Goal: Find contact information: Find contact information

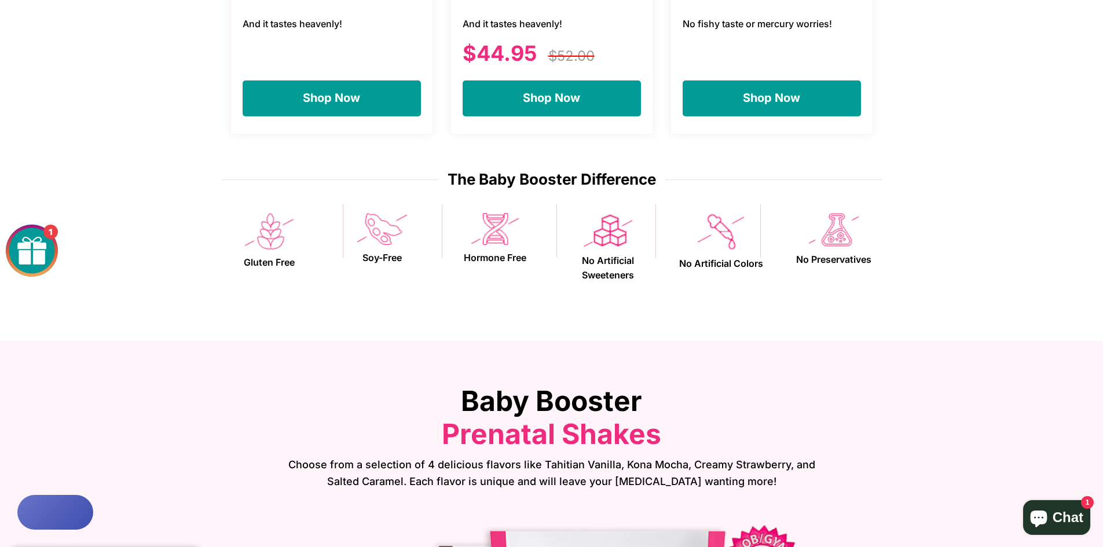
scroll to position [1506, 0]
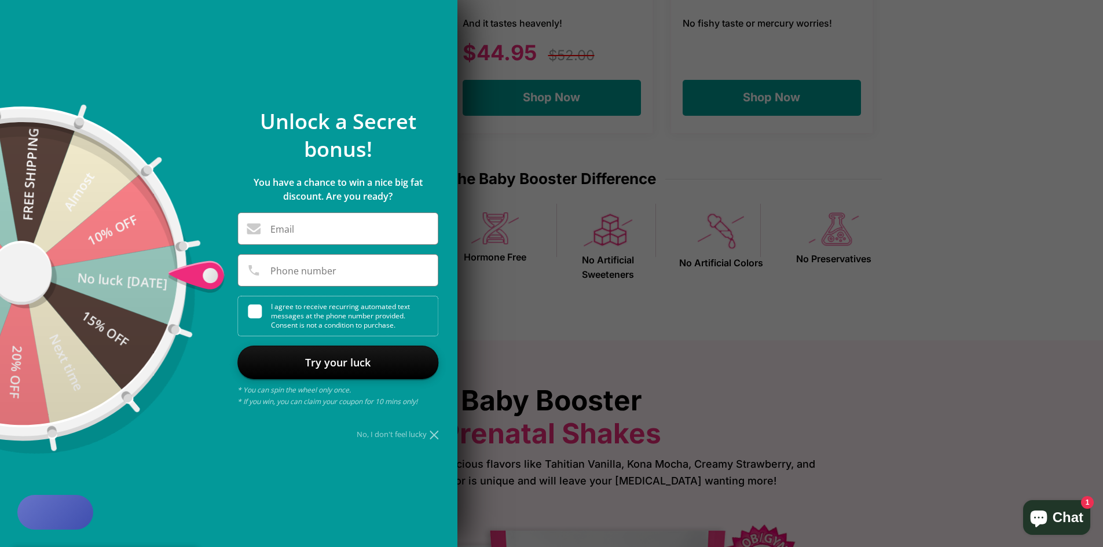
click at [561, 153] on div at bounding box center [551, 273] width 1103 height 547
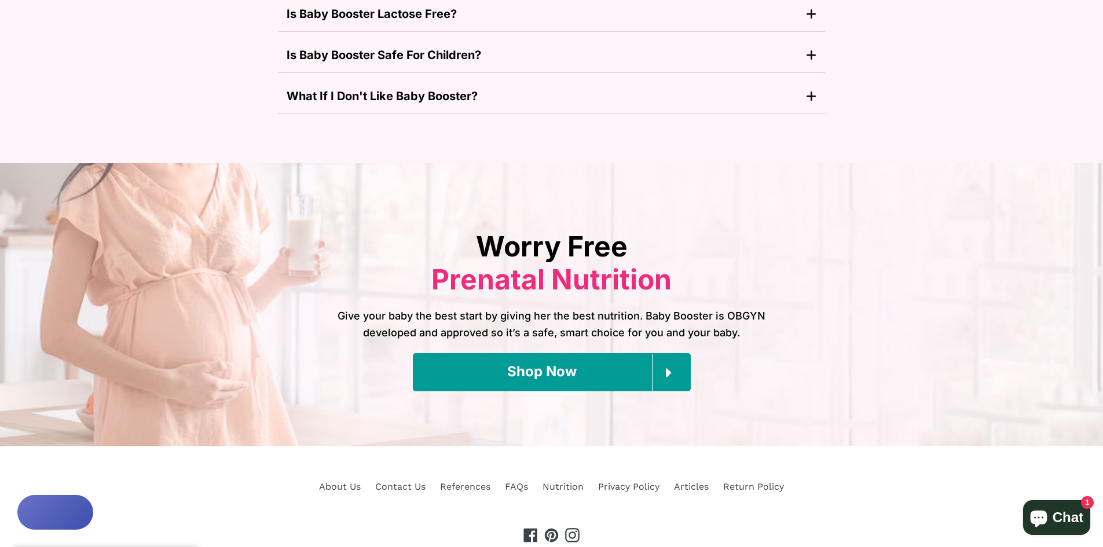
scroll to position [5230, 0]
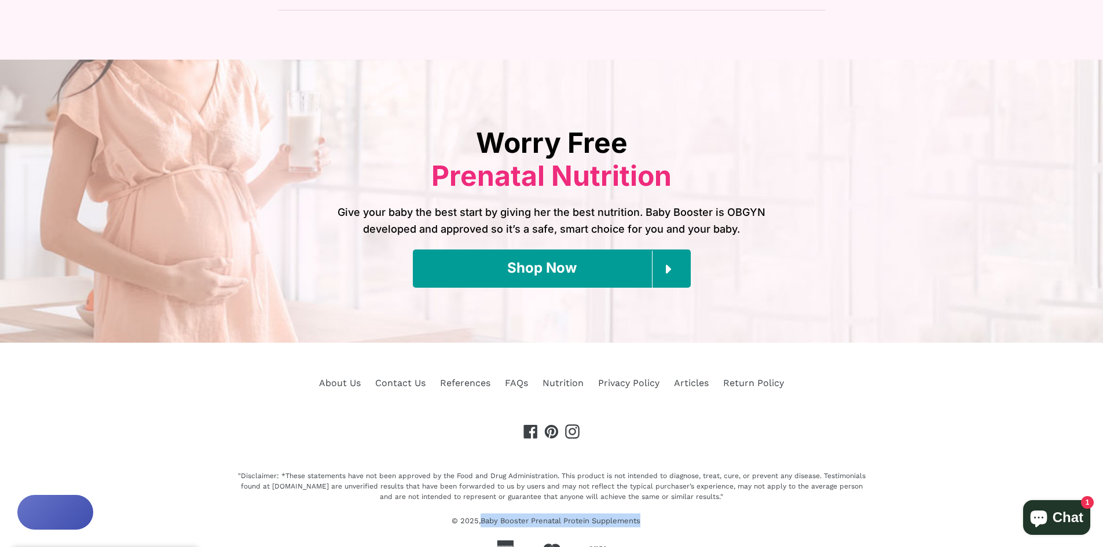
drag, startPoint x: 479, startPoint y: 510, endPoint x: 654, endPoint y: 515, distance: 174.3
click at [654, 515] on div ""Disclaimer: *These statements have not been approved by the Food and Drug Admi…" at bounding box center [551, 514] width 631 height 87
copy small "Baby Booster Prenatal Protein Supplements"
click at [339, 377] on link "About Us" at bounding box center [340, 382] width 42 height 11
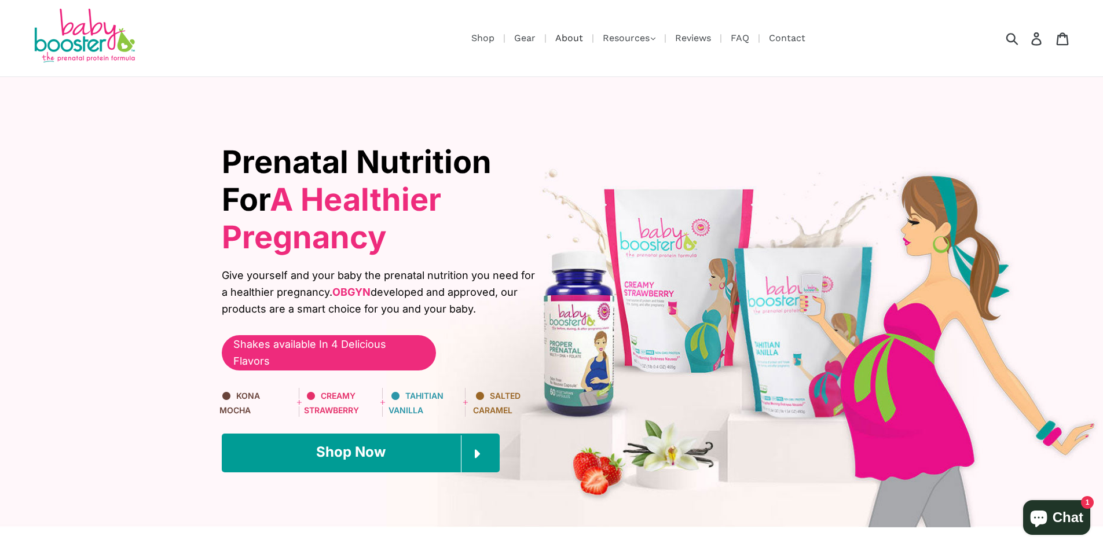
click at [569, 35] on link "About" at bounding box center [568, 38] width 39 height 14
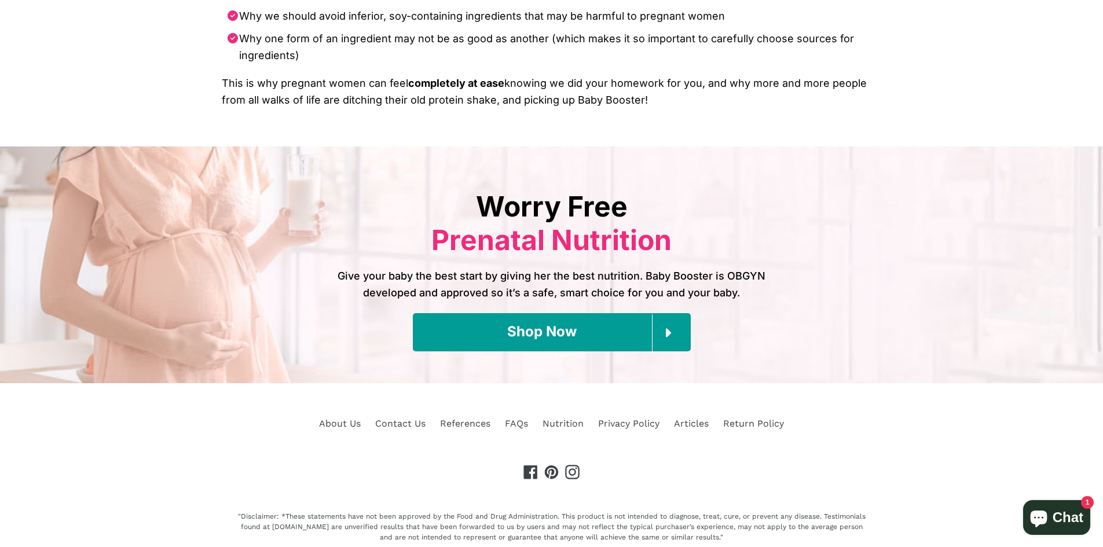
scroll to position [1384, 0]
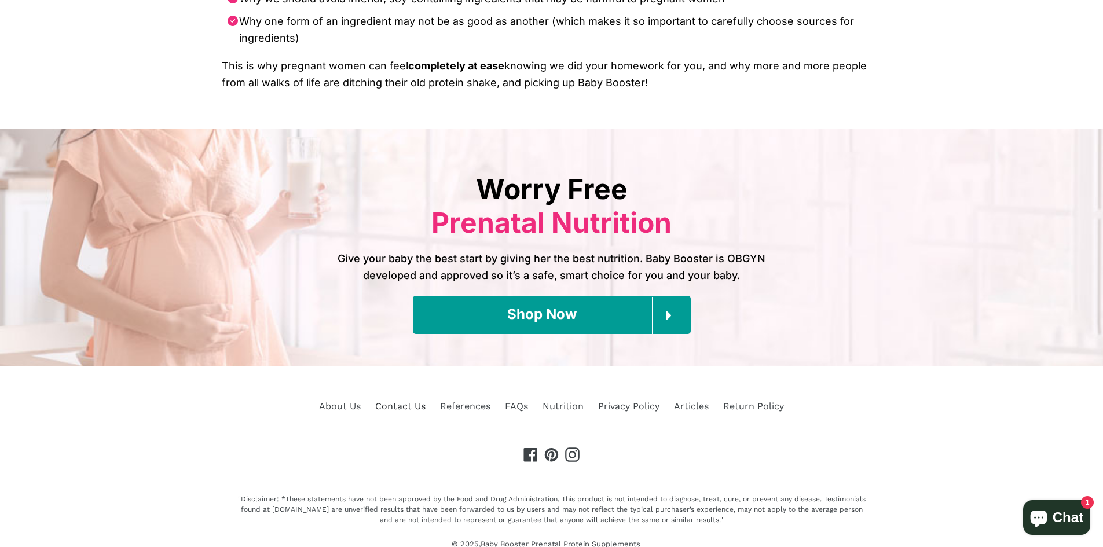
click at [399, 401] on link "Contact Us" at bounding box center [400, 406] width 50 height 11
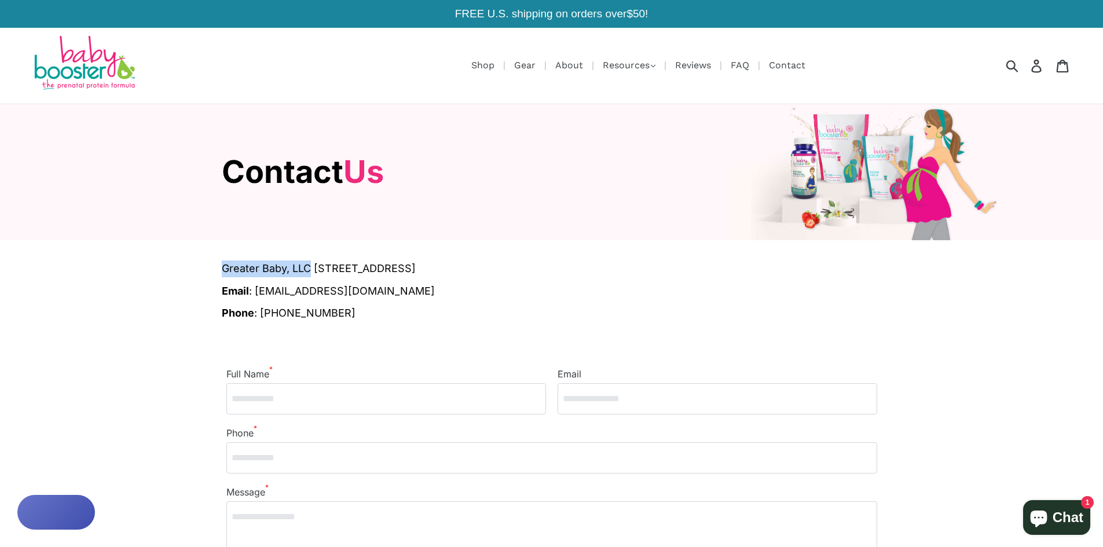
drag, startPoint x: 221, startPoint y: 238, endPoint x: 307, endPoint y: 251, distance: 87.8
click at [307, 251] on div "Greater Baby, LLC 4935 Main Street Ste. 202 Spring Hill, TN 37174 Email : info@…" at bounding box center [551, 469] width 1103 height 458
copy span "Greater Baby, LLC"
drag, startPoint x: 316, startPoint y: 265, endPoint x: 546, endPoint y: 261, distance: 229.8
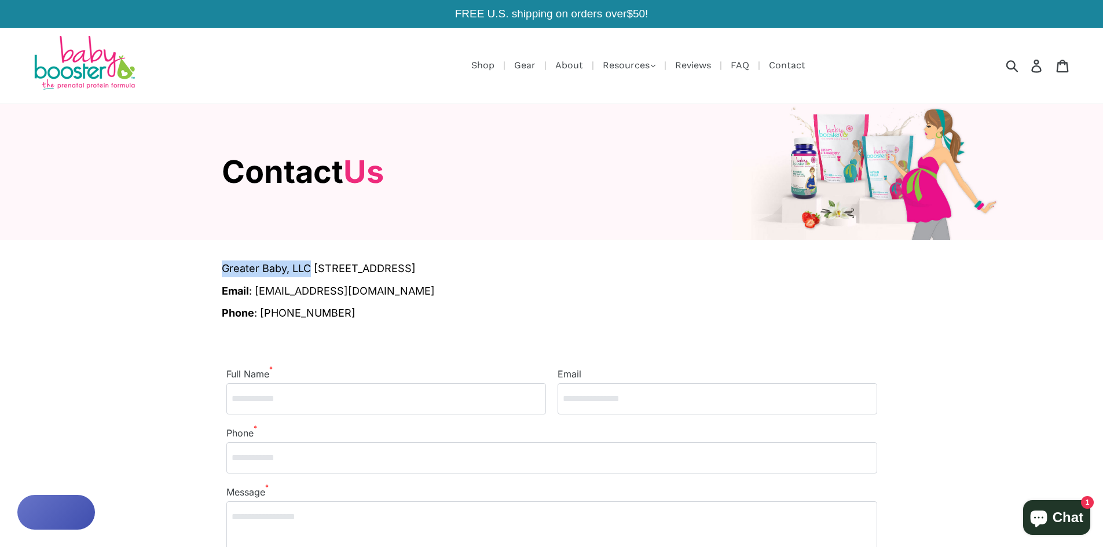
click at [546, 261] on span "Greater Baby, LLC 4935 Main Street Ste. 202 Spring Hill, TN 37174" at bounding box center [552, 268] width 660 height 17
copy span "4935 Main Street Ste. 202 Spring Hill, TN 37174"
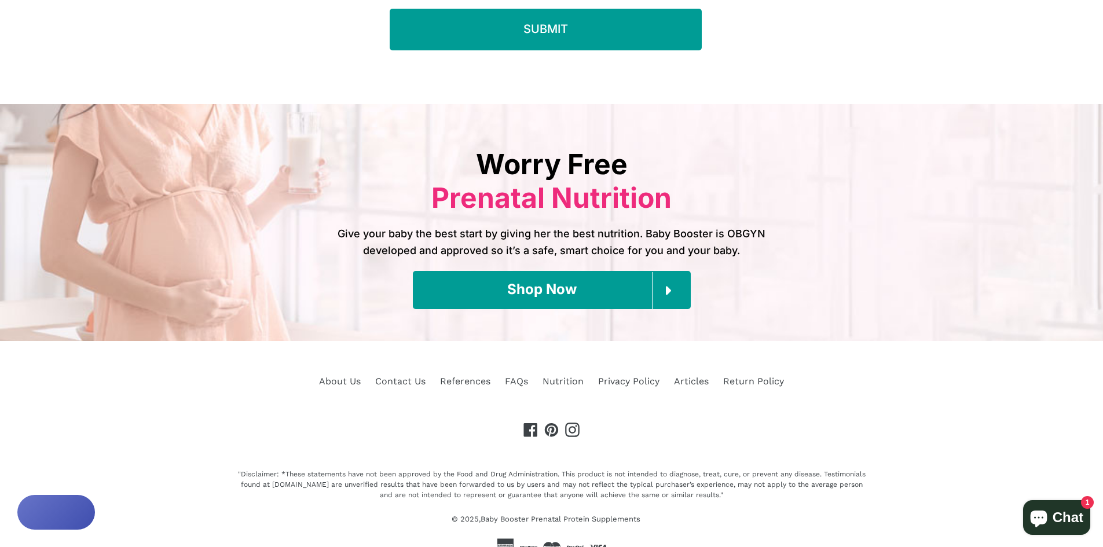
scroll to position [603, 0]
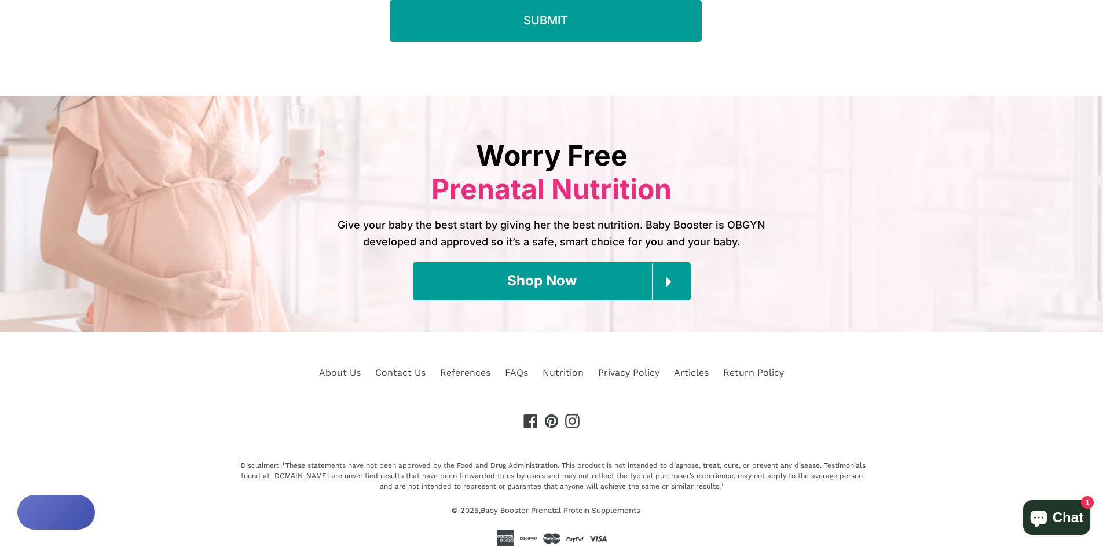
click at [478, 507] on small "© 2025, Baby Booster Prenatal Protein Supplements" at bounding box center [552, 510] width 200 height 9
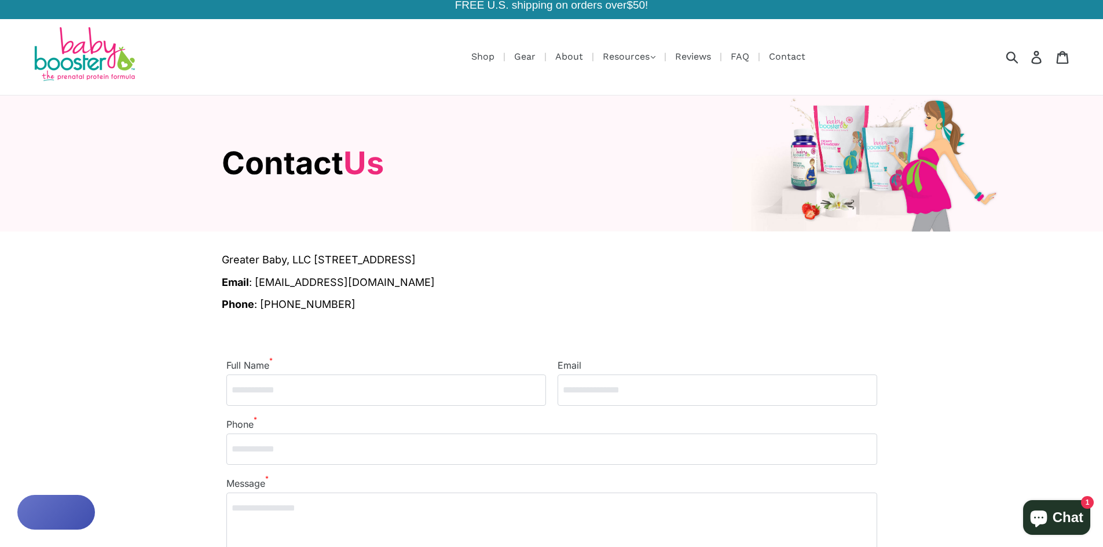
scroll to position [0, 0]
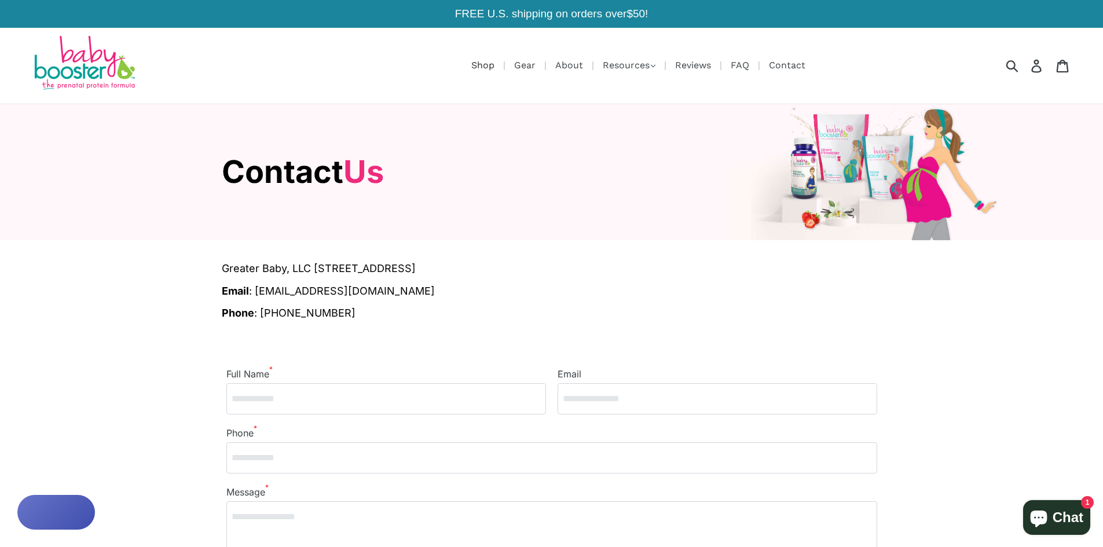
click at [481, 66] on link "Shop" at bounding box center [482, 65] width 35 height 14
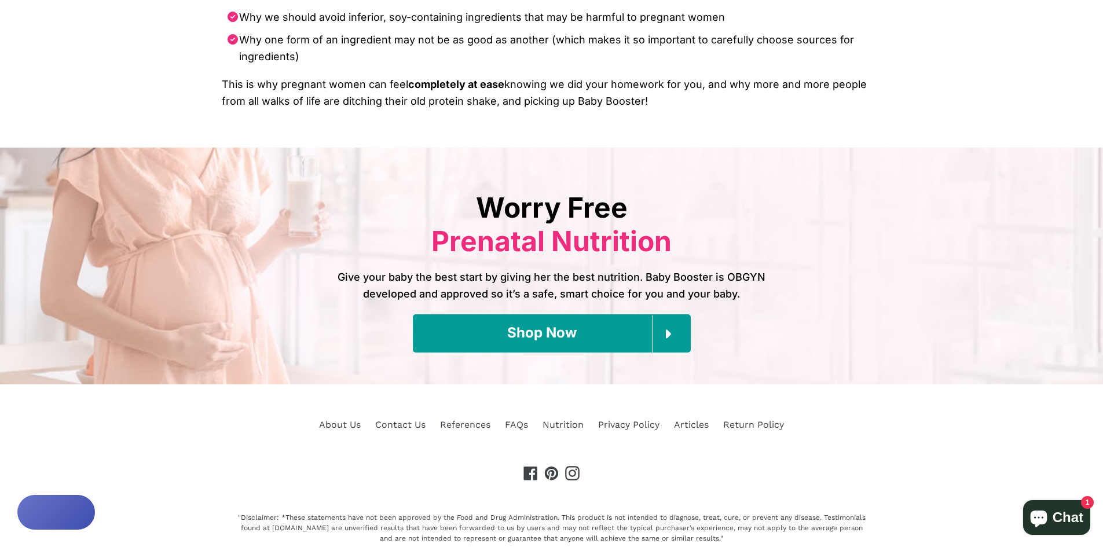
scroll to position [1384, 0]
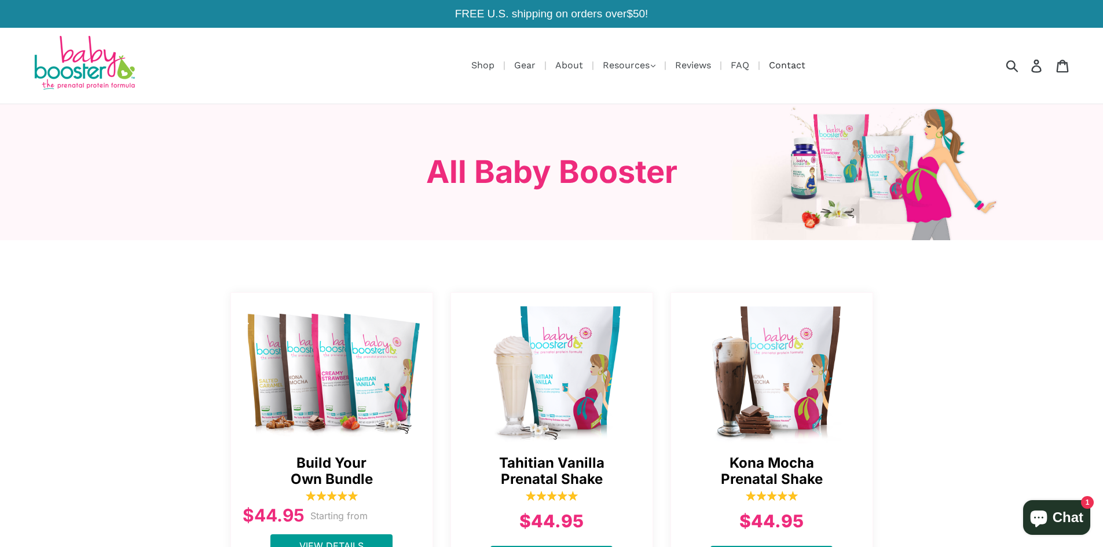
click at [798, 64] on link "Contact" at bounding box center [787, 65] width 48 height 14
